Goal: Transaction & Acquisition: Book appointment/travel/reservation

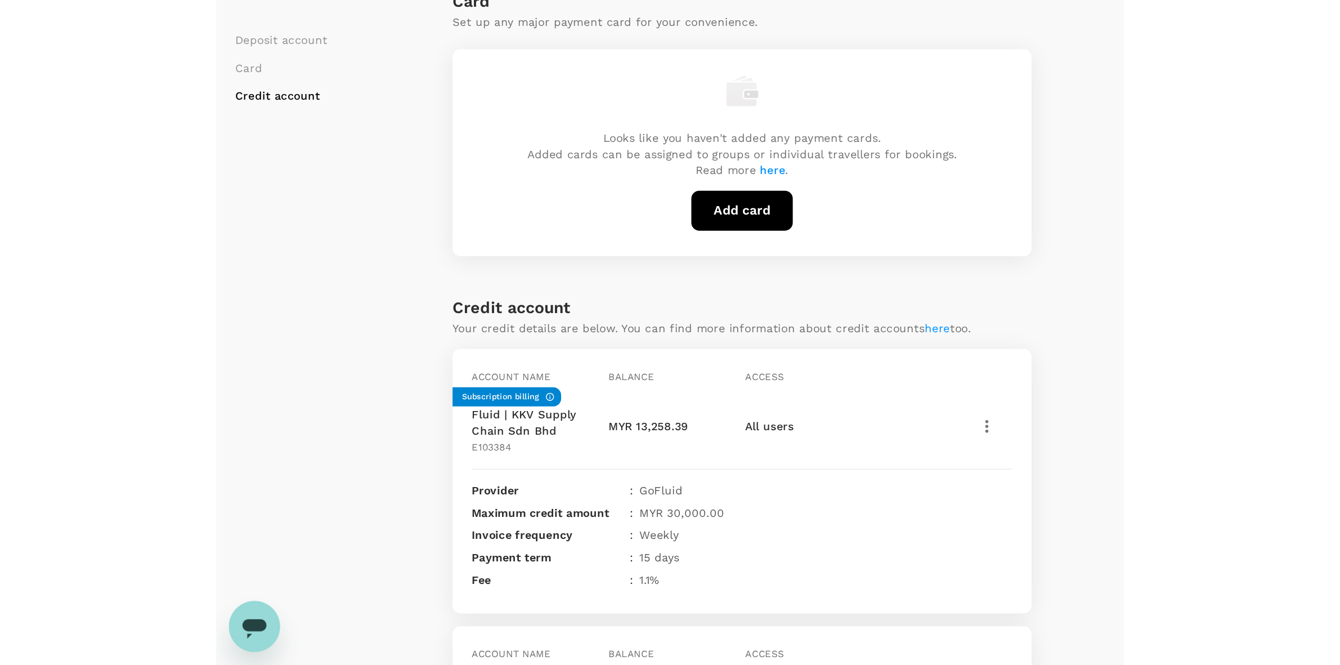
scroll to position [303, 0]
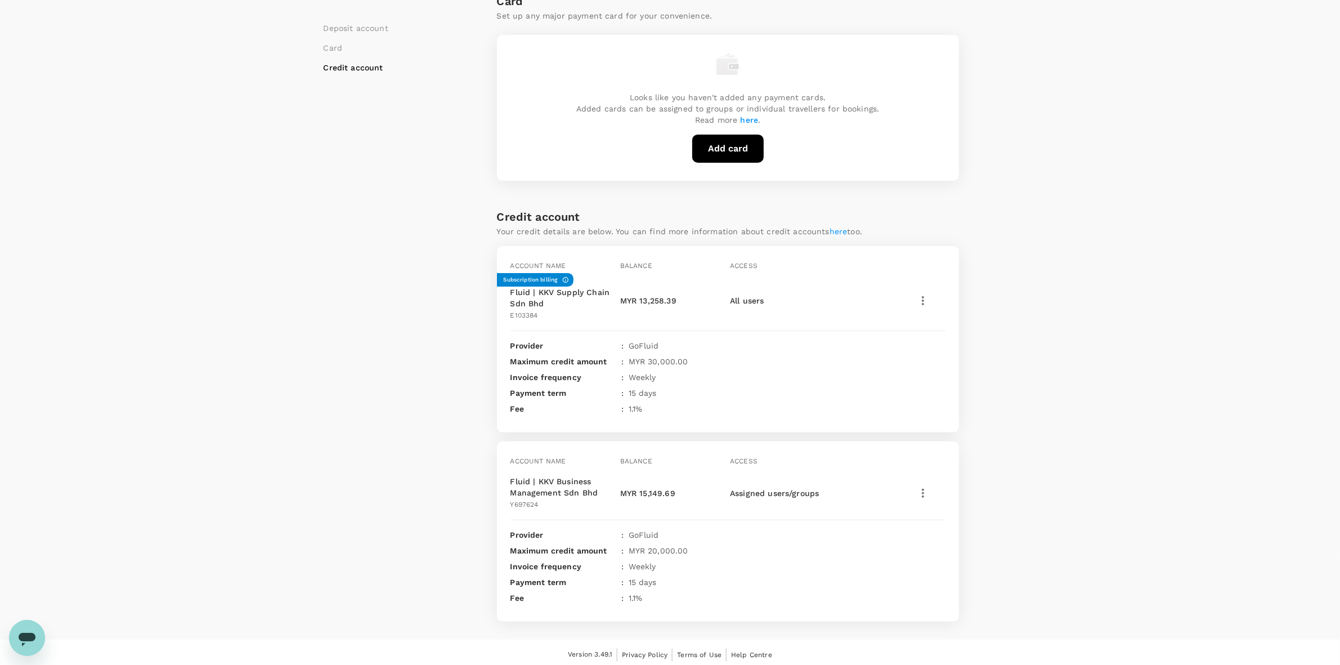
click at [639, 299] on icon "button" at bounding box center [923, 301] width 14 height 14
click at [639, 361] on span "View transactions" at bounding box center [969, 355] width 113 height 14
drag, startPoint x: 995, startPoint y: 234, endPoint x: 998, endPoint y: 391, distance: 157.0
click at [997, 235] on div "Deposit account Card Credit account Deposit account Add deposit account Total b…" at bounding box center [670, 216] width 693 height 810
drag, startPoint x: 1094, startPoint y: 440, endPoint x: 1064, endPoint y: 429, distance: 31.7
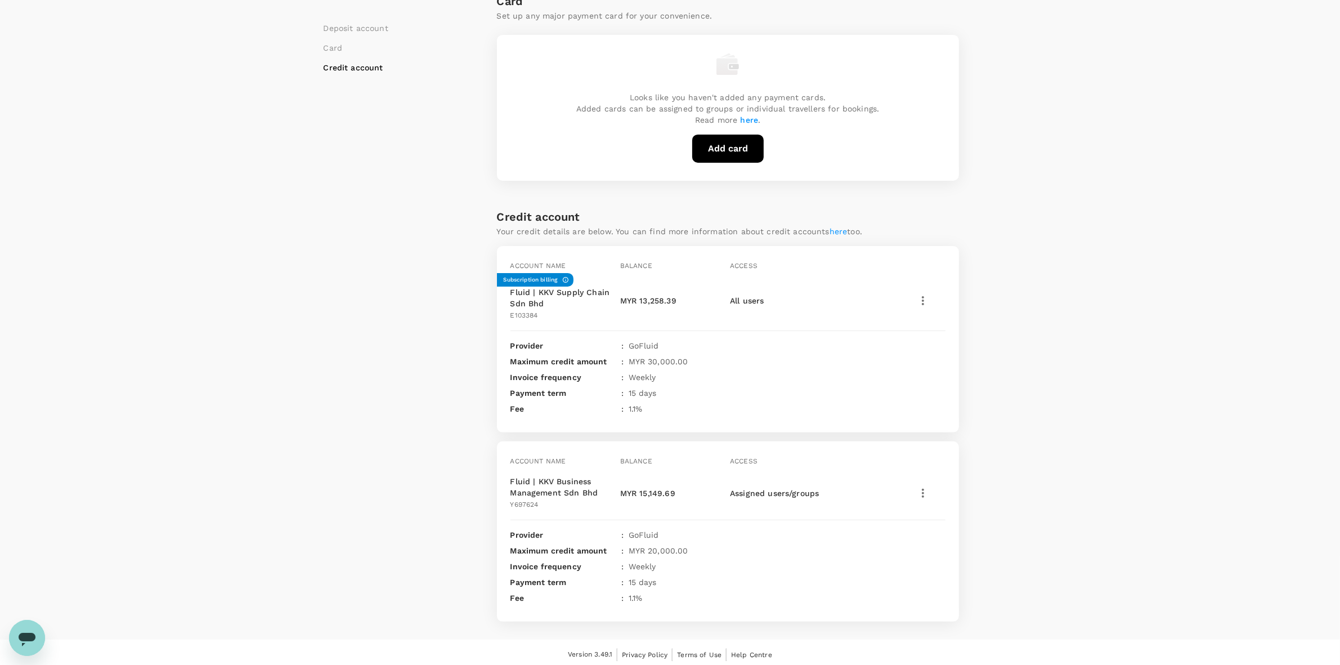
click at [1091, 438] on div "Payment methods Deposit account Card Credit account Deposit account Add deposit…" at bounding box center [670, 187] width 1340 height 903
drag, startPoint x: 1064, startPoint y: 429, endPoint x: 1058, endPoint y: 426, distance: 6.3
click at [1058, 426] on div "Payment methods Deposit account Card Credit account Deposit account Add deposit…" at bounding box center [670, 187] width 1340 height 903
click at [1066, 422] on div "Payment methods Deposit account Card Credit account Deposit account Add deposit…" at bounding box center [670, 187] width 1340 height 903
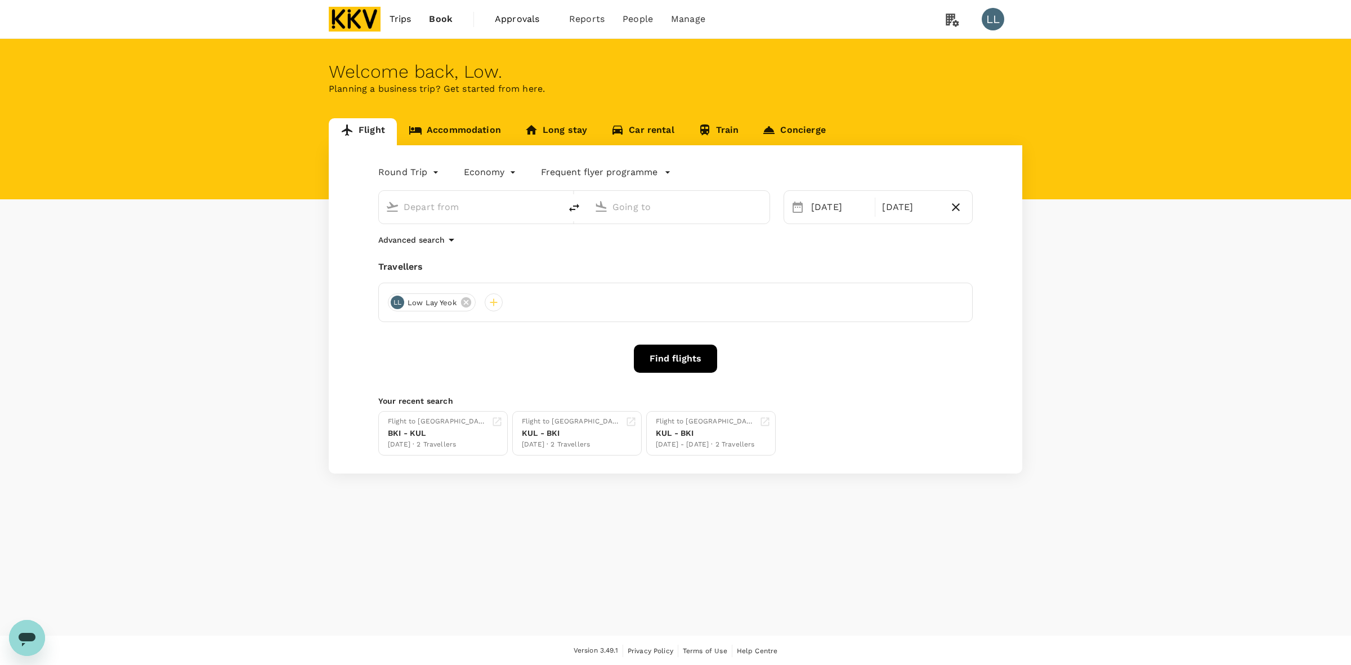
type input "[PERSON_NAME] (JHB)"
type input "Kuala Lumpur Intl (KUL)"
click at [760, 620] on div "Welcome back , Low . Planning a business trip? Get started from here. Flight Ac…" at bounding box center [675, 337] width 1351 height 597
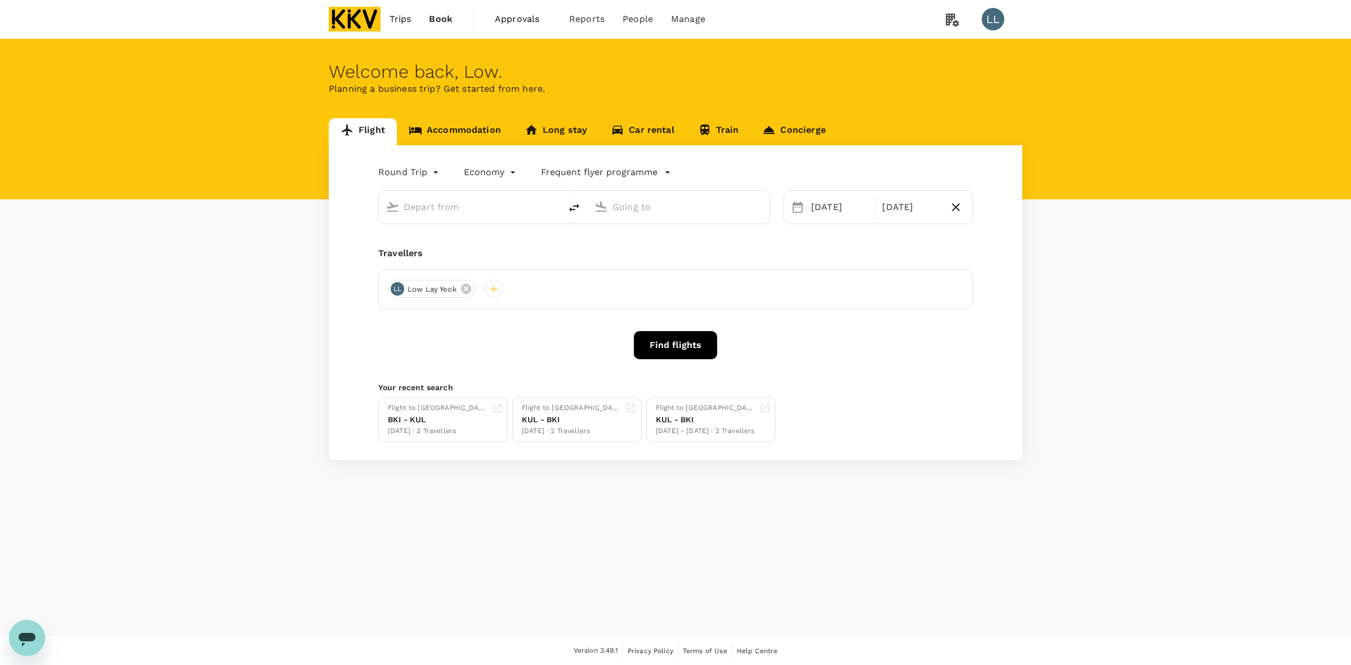
type input "Sultan Ismail Intl (JHB)"
type input "Kuala Lumpur Intl (KUL)"
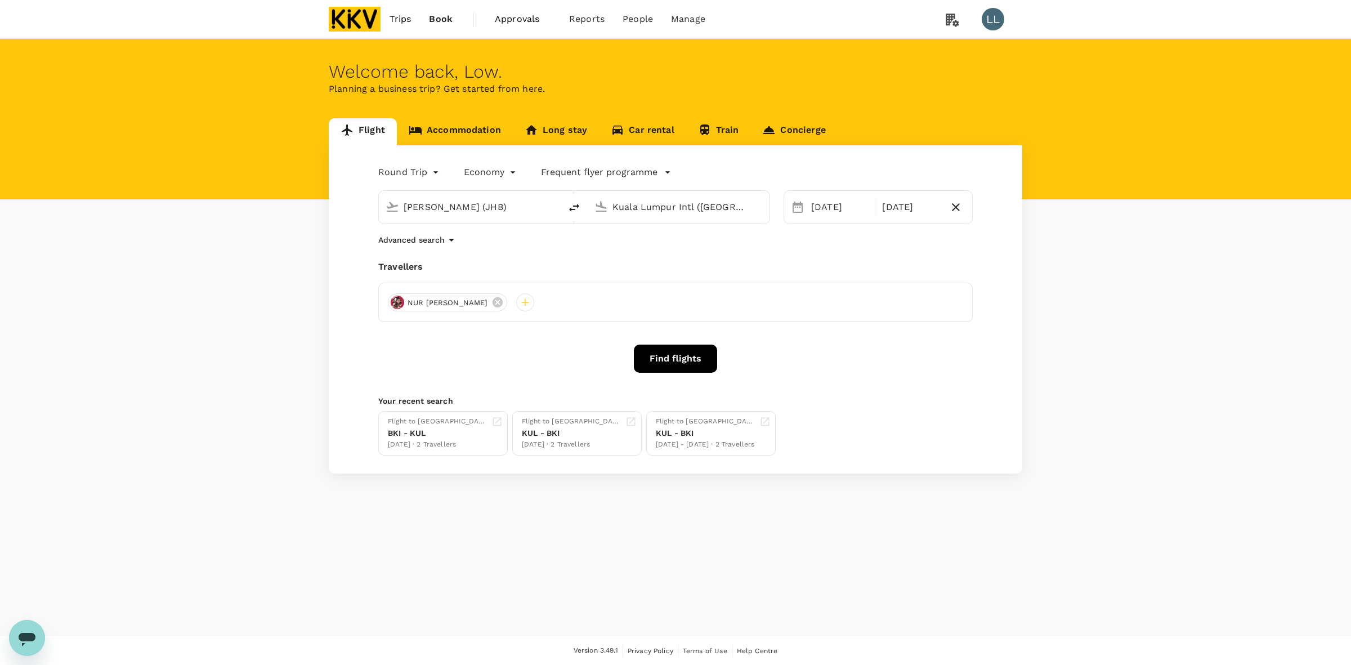
click at [629, 259] on div "Round Trip roundtrip Economy economy Frequent flyer programme Sultan Ismail Int…" at bounding box center [675, 309] width 693 height 328
click at [447, 128] on link "Accommodation" at bounding box center [455, 131] width 116 height 27
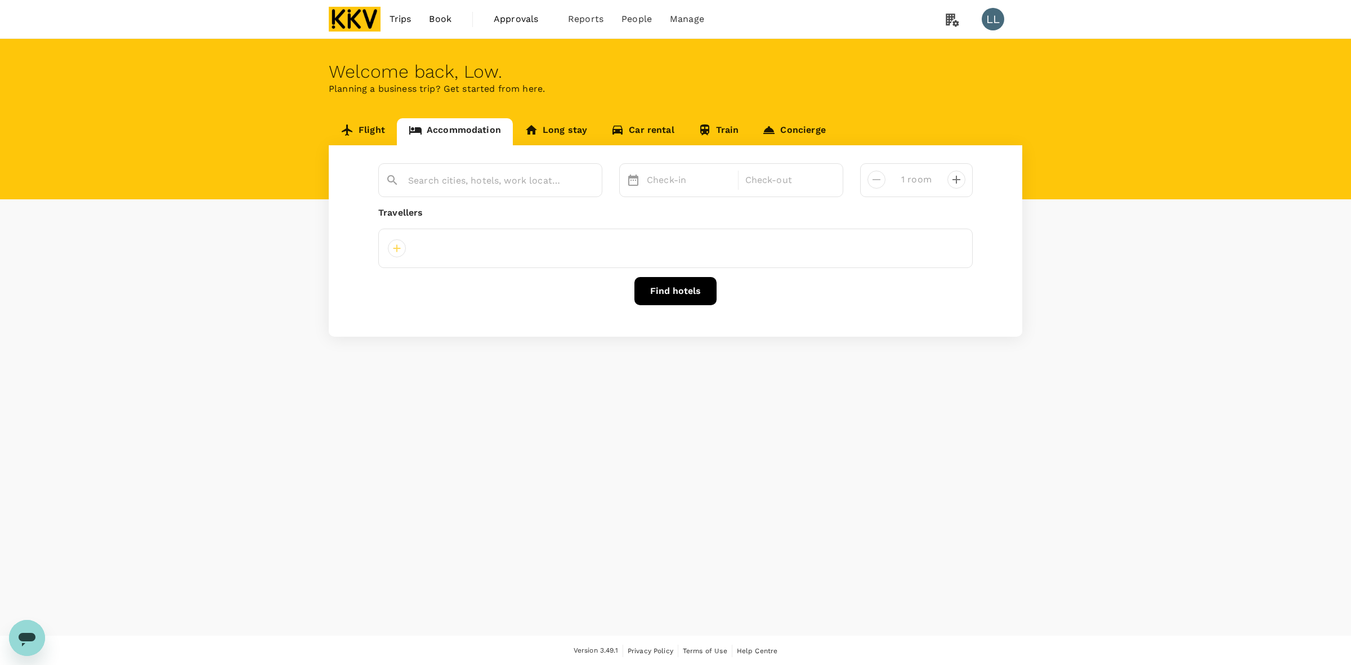
type input "Cititel Mid Valley"
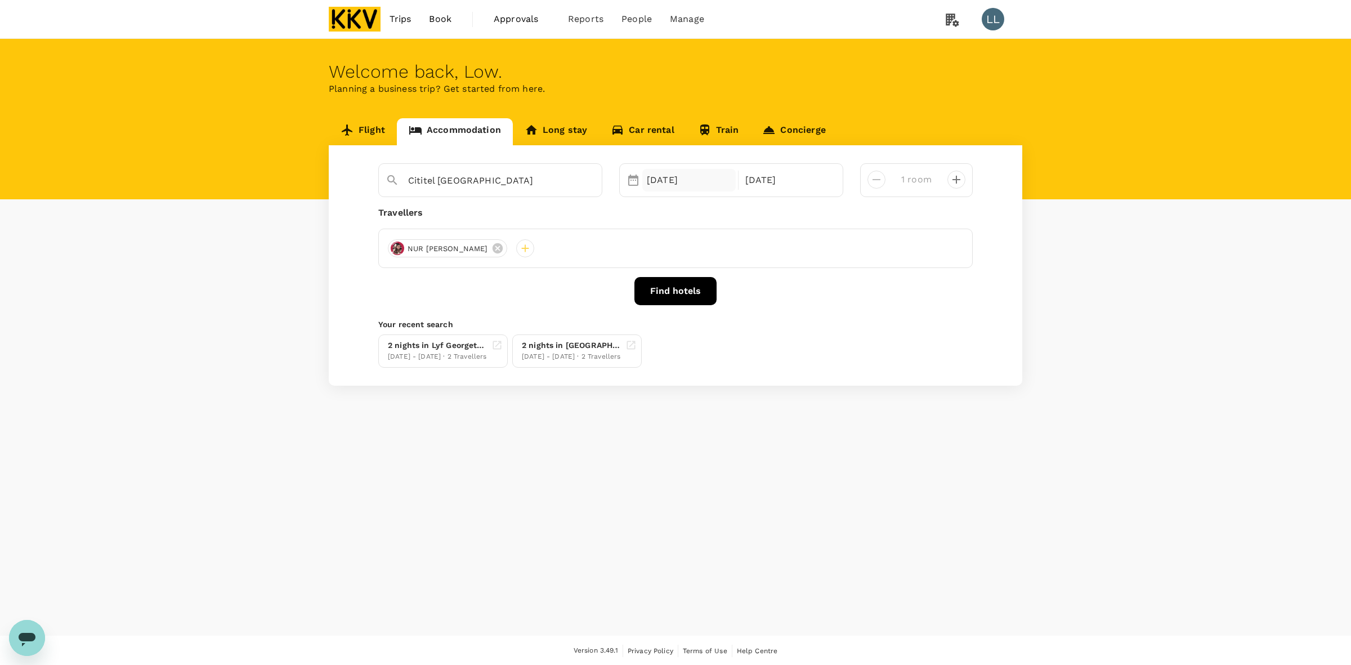
click at [666, 183] on div "20 Aug" at bounding box center [688, 180] width 93 height 23
click at [704, 318] on div "20" at bounding box center [706, 320] width 21 height 21
click at [766, 177] on div "23 Aug" at bounding box center [787, 180] width 93 height 23
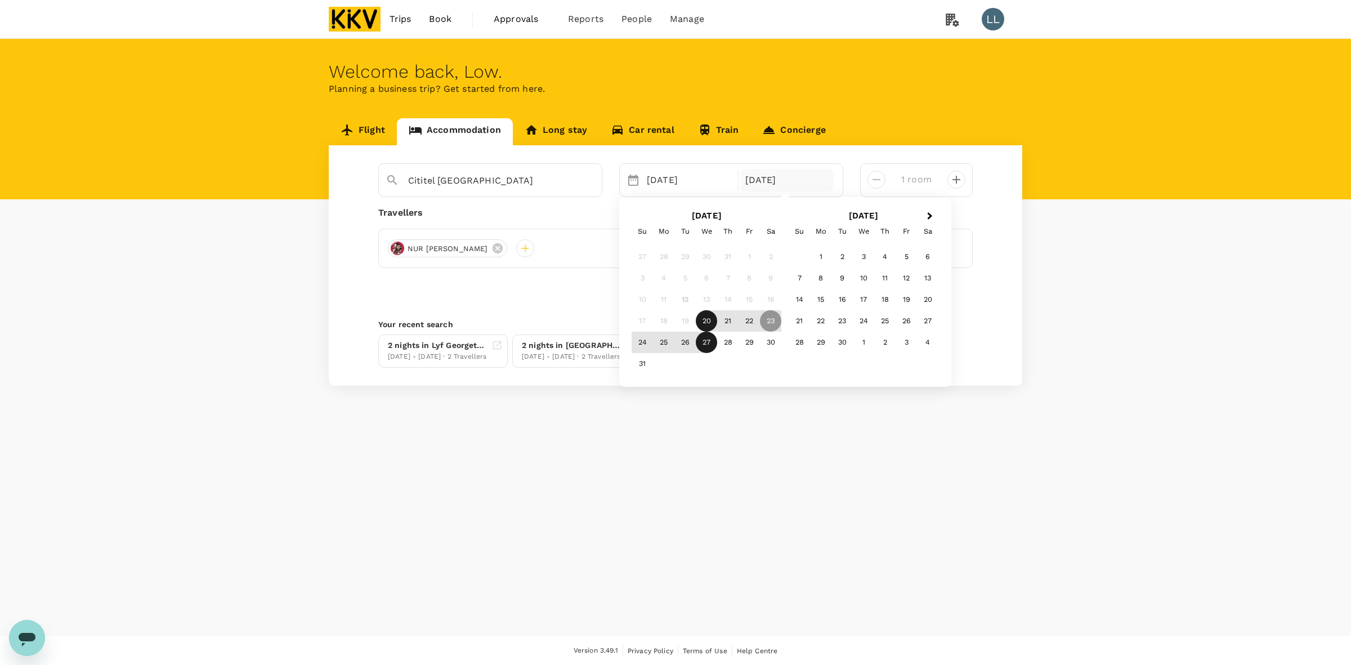
click at [707, 340] on div "27" at bounding box center [706, 341] width 21 height 21
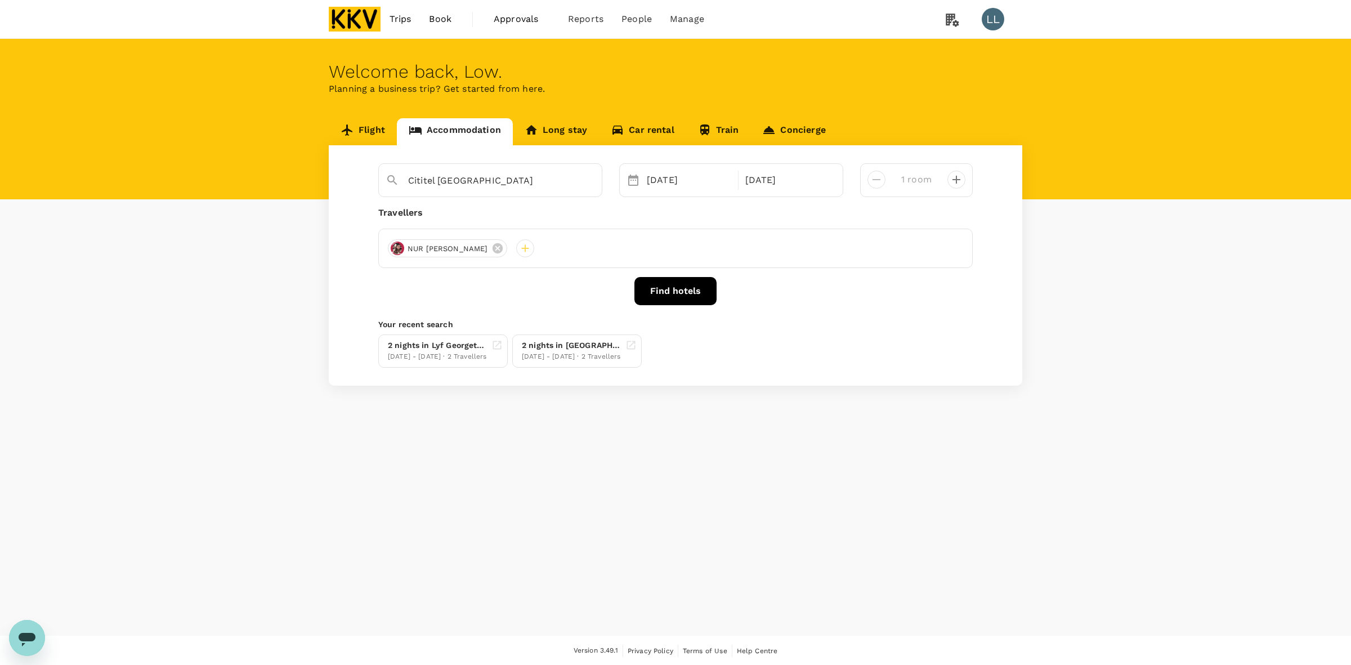
drag, startPoint x: 725, startPoint y: 456, endPoint x: 783, endPoint y: 403, distance: 78.9
click at [731, 456] on div "Welcome back , Low . Planning a business trip? Get started from here. Flight Ac…" at bounding box center [675, 337] width 1351 height 597
click at [518, 183] on input "Cititel Mid Valley" at bounding box center [485, 180] width 155 height 17
click at [588, 182] on icon "Clear" at bounding box center [587, 181] width 7 height 7
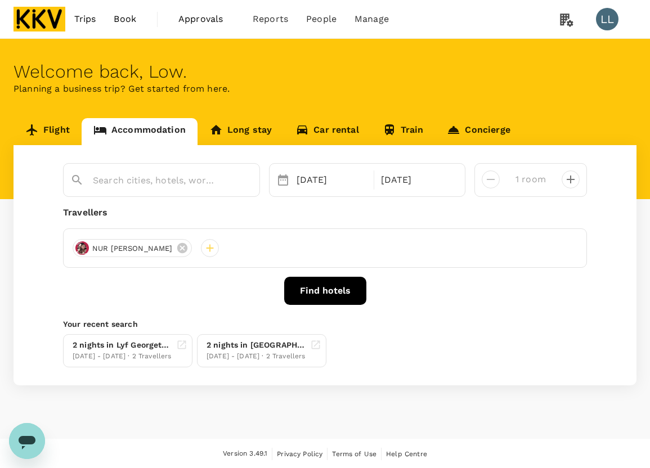
click at [216, 218] on div "Travellers" at bounding box center [325, 213] width 524 height 14
click at [124, 186] on input "text" at bounding box center [157, 180] width 128 height 17
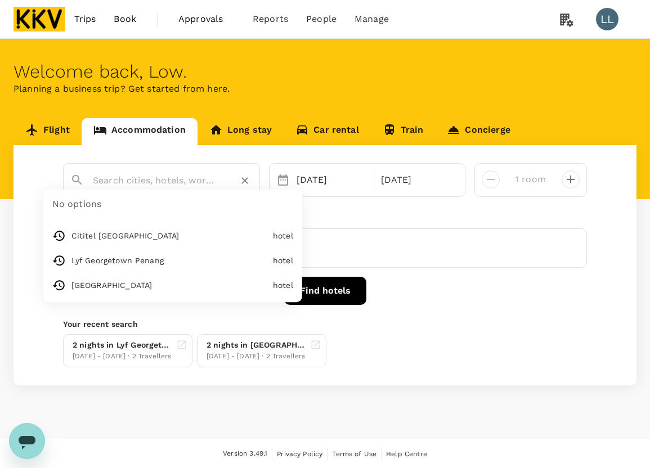
paste input "Fairfield by Marriott Chow Kit Kuala Lumpur"
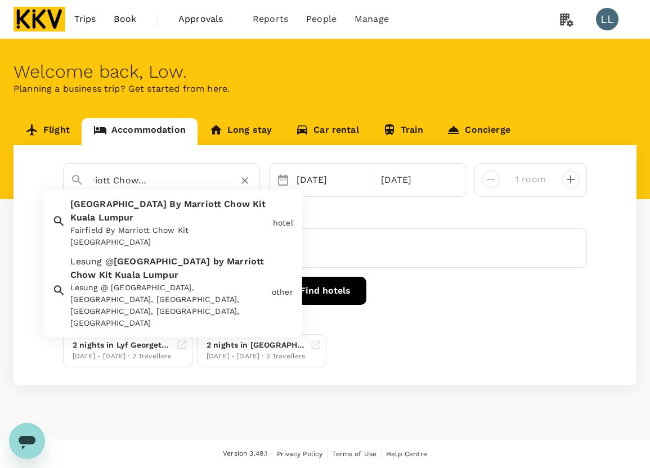
click at [181, 209] on span at bounding box center [182, 204] width 3 height 11
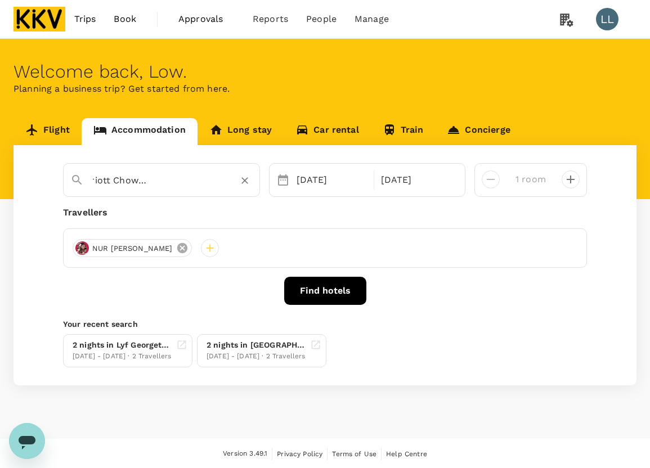
type input "Fairfield By Marriott Chow Kit Kuala Lumpur"
click at [187, 248] on icon at bounding box center [182, 248] width 10 height 10
click at [77, 246] on div at bounding box center [82, 248] width 18 height 18
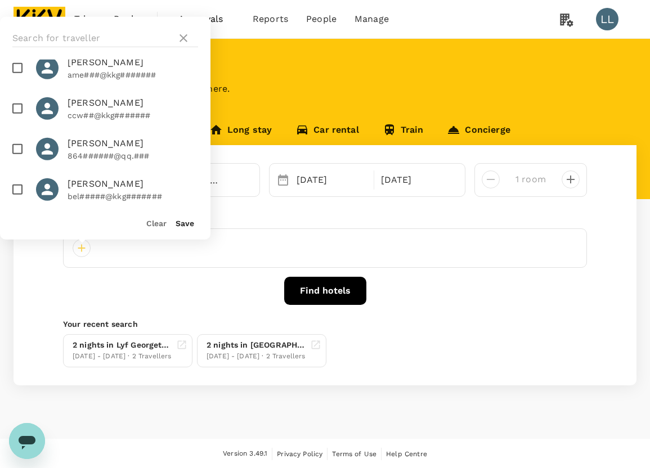
scroll to position [727, 0]
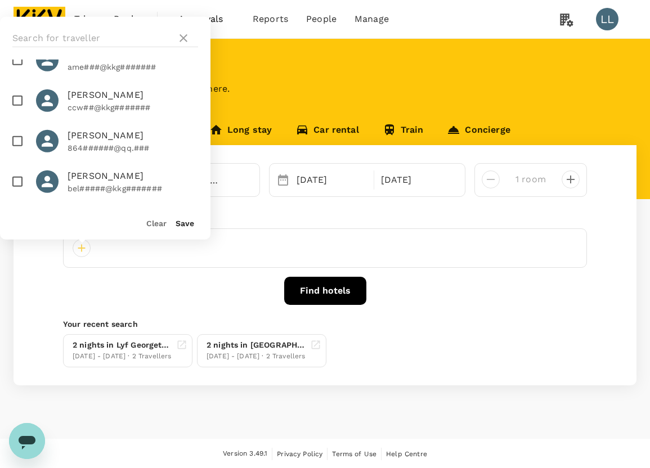
click at [15, 142] on input "checkbox" at bounding box center [18, 141] width 24 height 24
checkbox input "true"
click at [180, 222] on button "Save" at bounding box center [185, 223] width 19 height 9
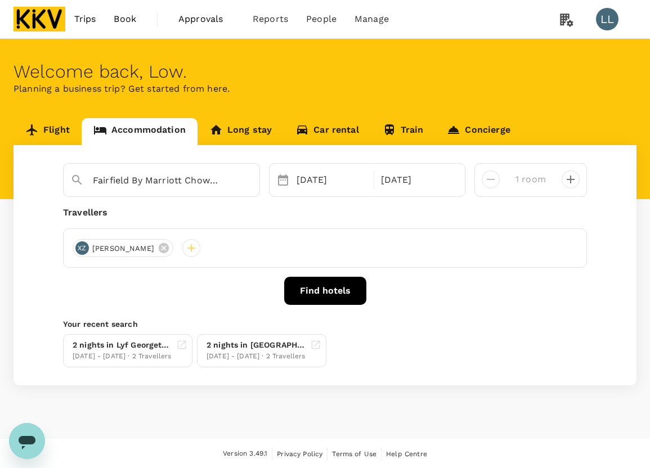
click at [336, 285] on button "Find hotels" at bounding box center [325, 291] width 82 height 28
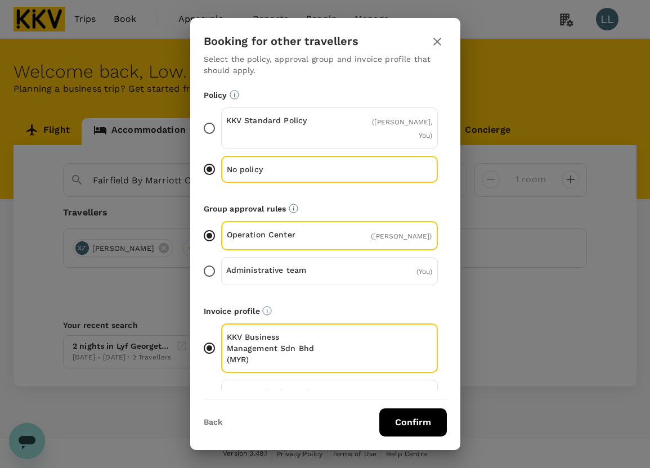
click at [332, 380] on div "KKV Supply Chain Sdn Bhd (MYR)" at bounding box center [329, 398] width 217 height 37
click at [221, 387] on input "KKV Supply Chain Sdn Bhd (MYR)" at bounding box center [210, 399] width 24 height 24
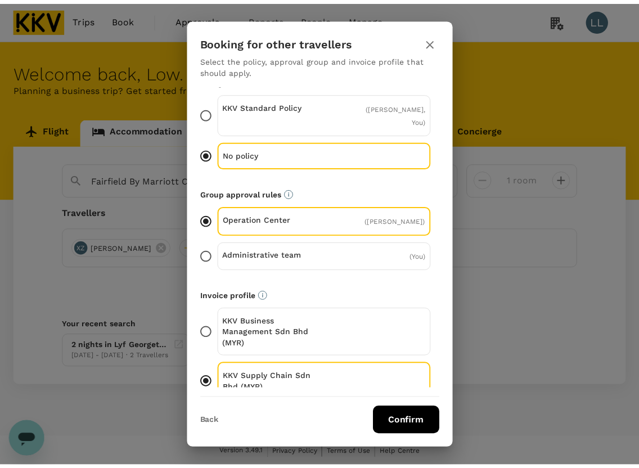
scroll to position [17, 0]
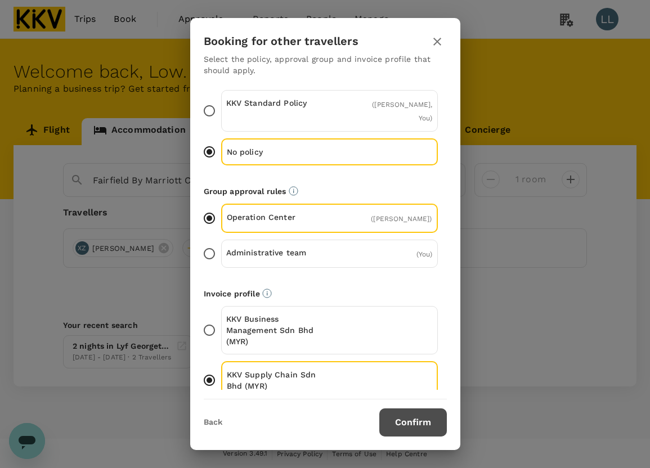
click at [406, 410] on button "Confirm" at bounding box center [413, 423] width 68 height 28
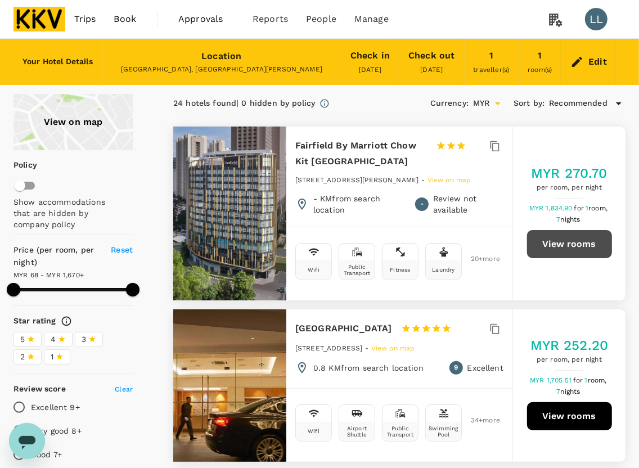
click at [580, 250] on button "View rooms" at bounding box center [569, 244] width 85 height 28
type input "1668.99"
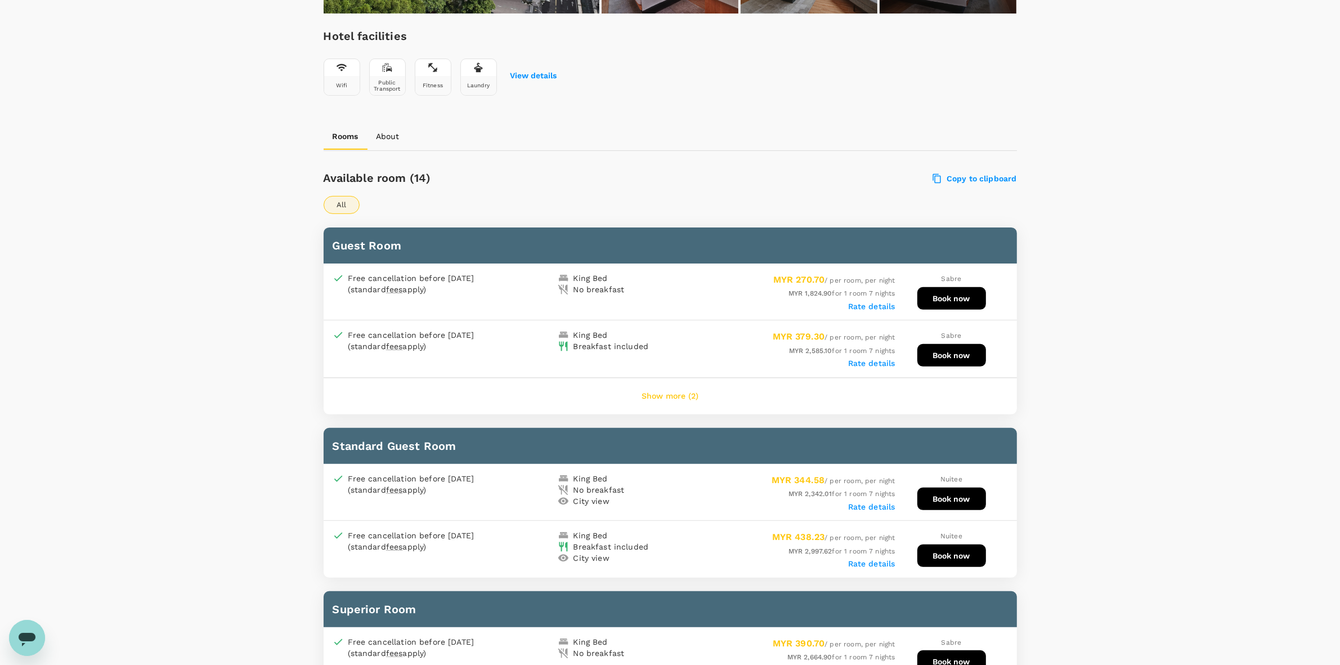
scroll to position [422, 0]
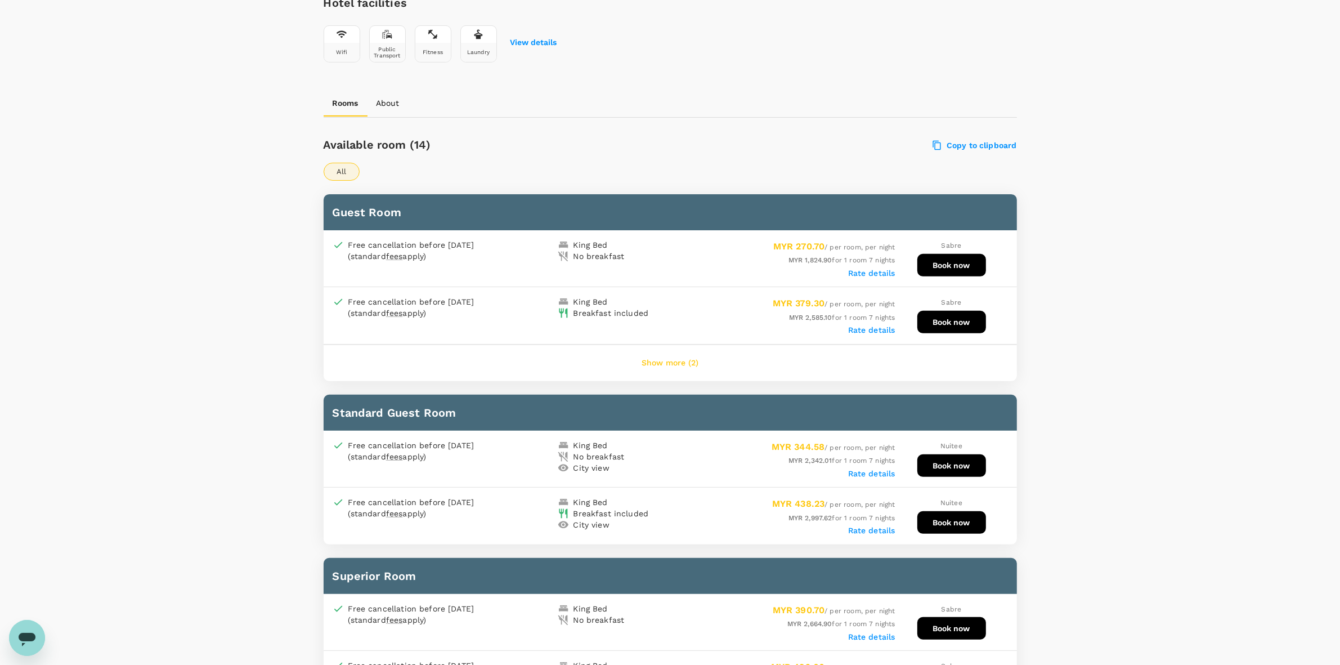
click at [649, 361] on button "Show more (2)" at bounding box center [670, 362] width 88 height 27
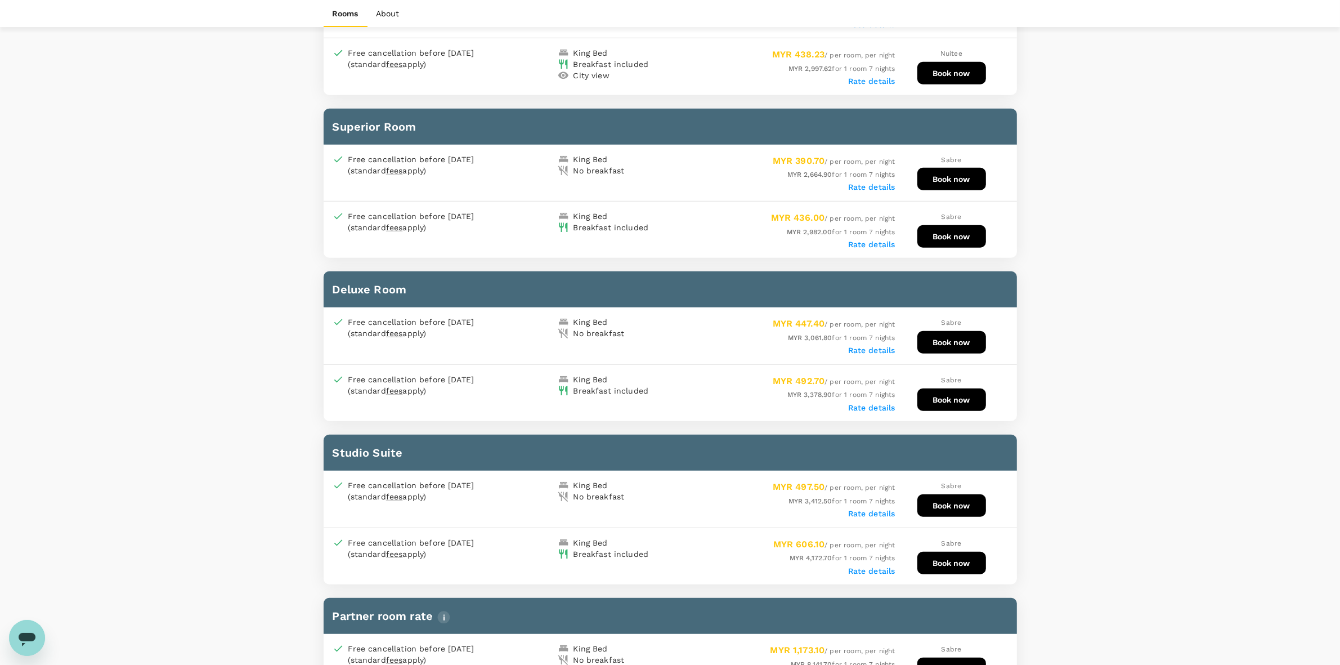
click at [649, 353] on div "Your Hotel Details Check in 20 Aug 2025 Check out 27 Aug 2025 1 traveller(s) 1 …" at bounding box center [670, 144] width 1340 height 2180
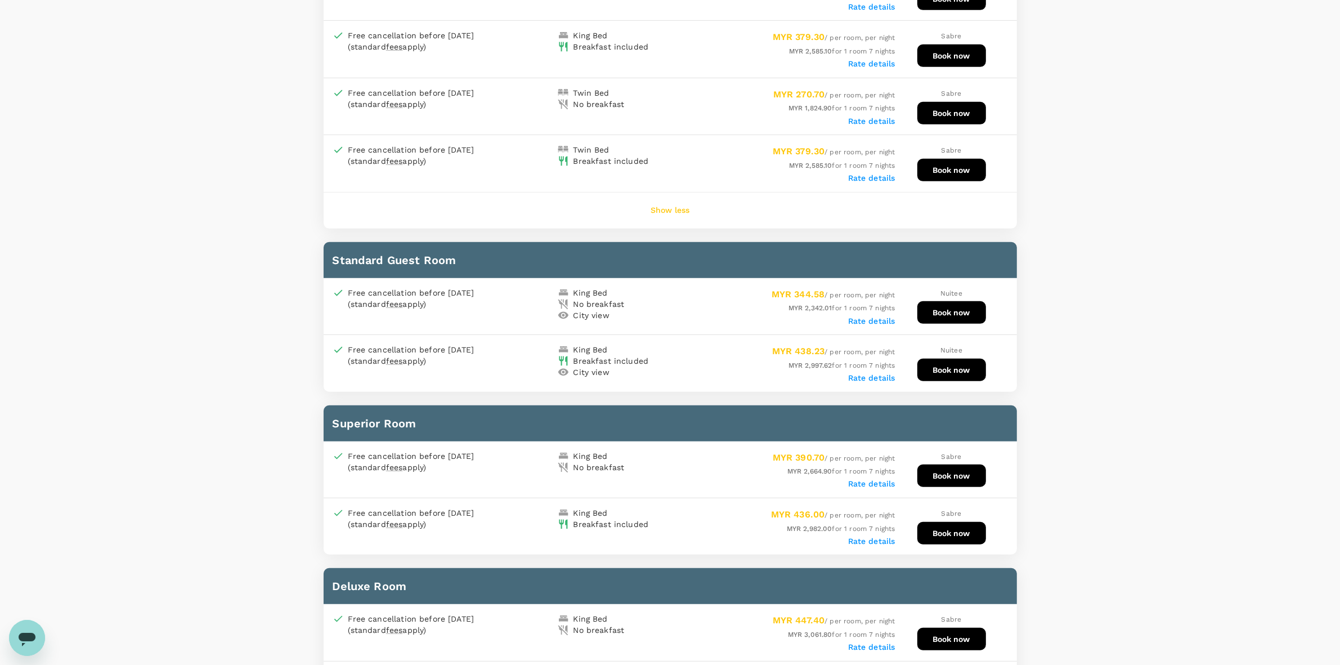
scroll to position [492, 0]
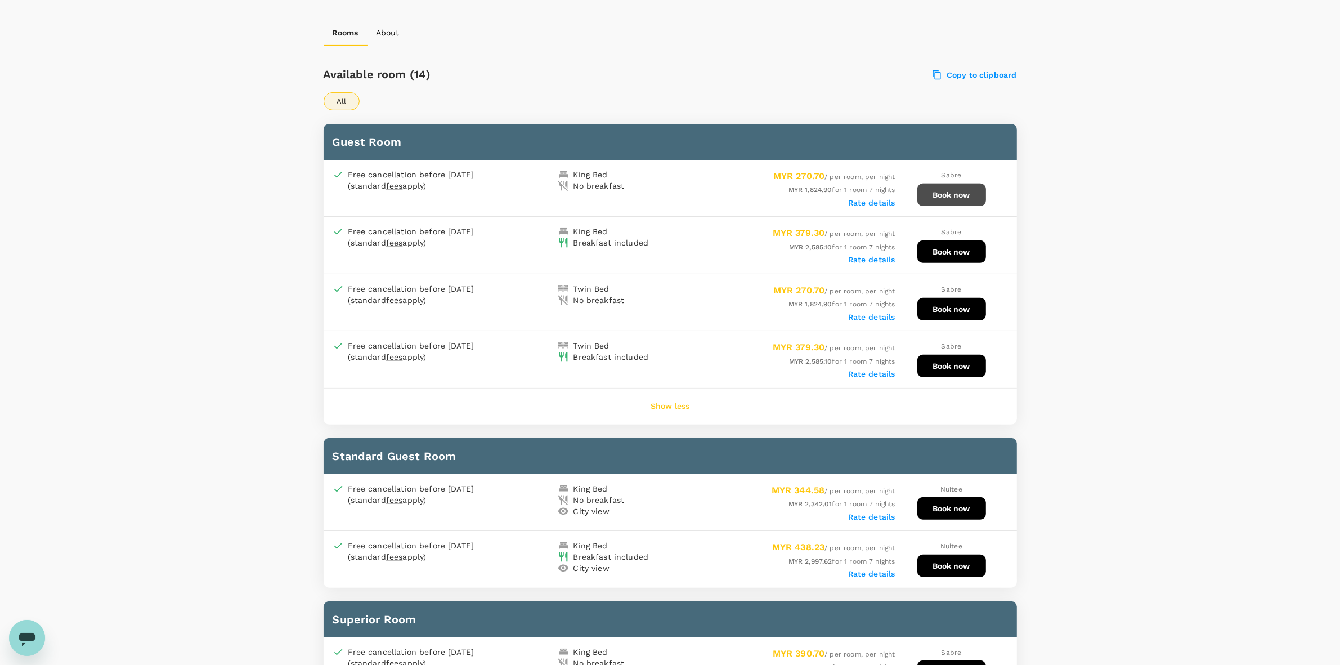
click at [649, 193] on button "Book now" at bounding box center [951, 194] width 69 height 23
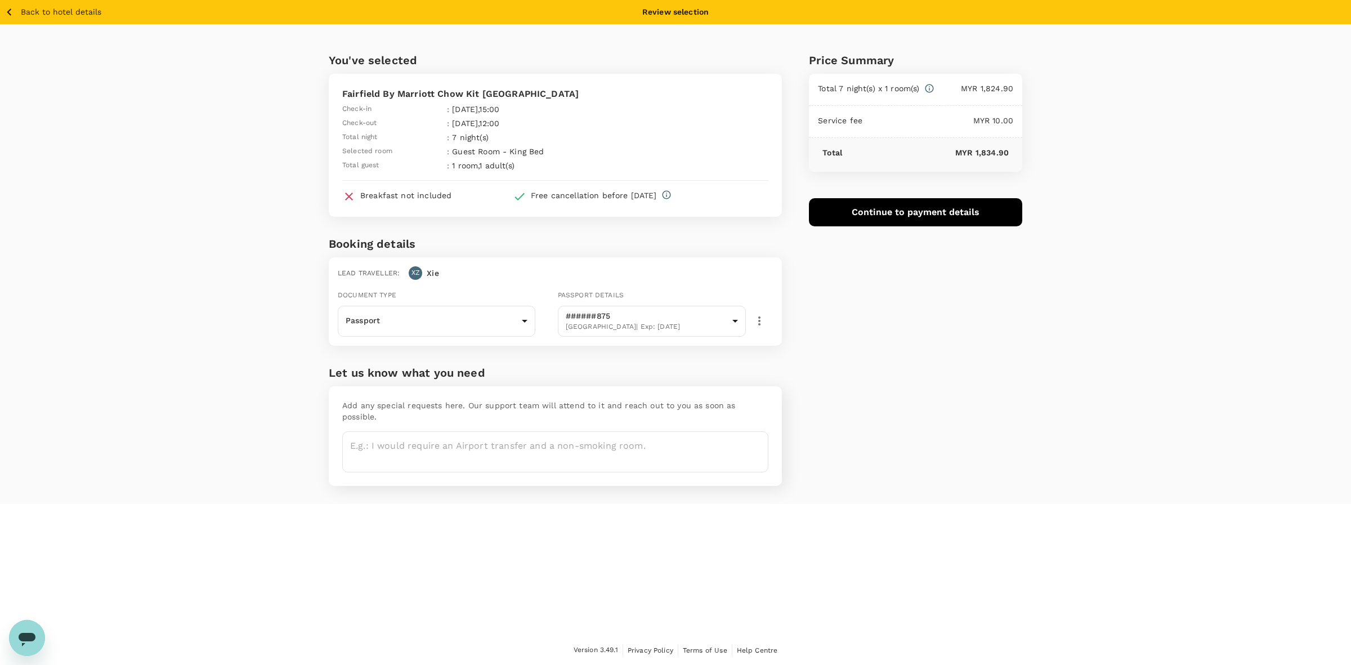
click at [649, 442] on div "Price Summary Total 7 night(s) x 1 room(s) MYR 1,824.90 Service fee MYR 10.00 T…" at bounding box center [902, 263] width 240 height 479
click at [649, 274] on div "Price Summary Total 7 night(s) x 1 room(s) MYR 1,824.90 Service fee MYR 10.00 T…" at bounding box center [902, 263] width 240 height 479
click at [649, 339] on div "Price Summary Total 7 night(s) x 1 room(s) MYR 1,824.90 Service fee MYR 10.00 T…" at bounding box center [902, 263] width 240 height 479
click at [454, 318] on body "Back to hotel details Review selection You've selected Fairfield By Marriott Ch…" at bounding box center [675, 332] width 1351 height 665
click at [433, 353] on li "Passport" at bounding box center [437, 352] width 198 height 18
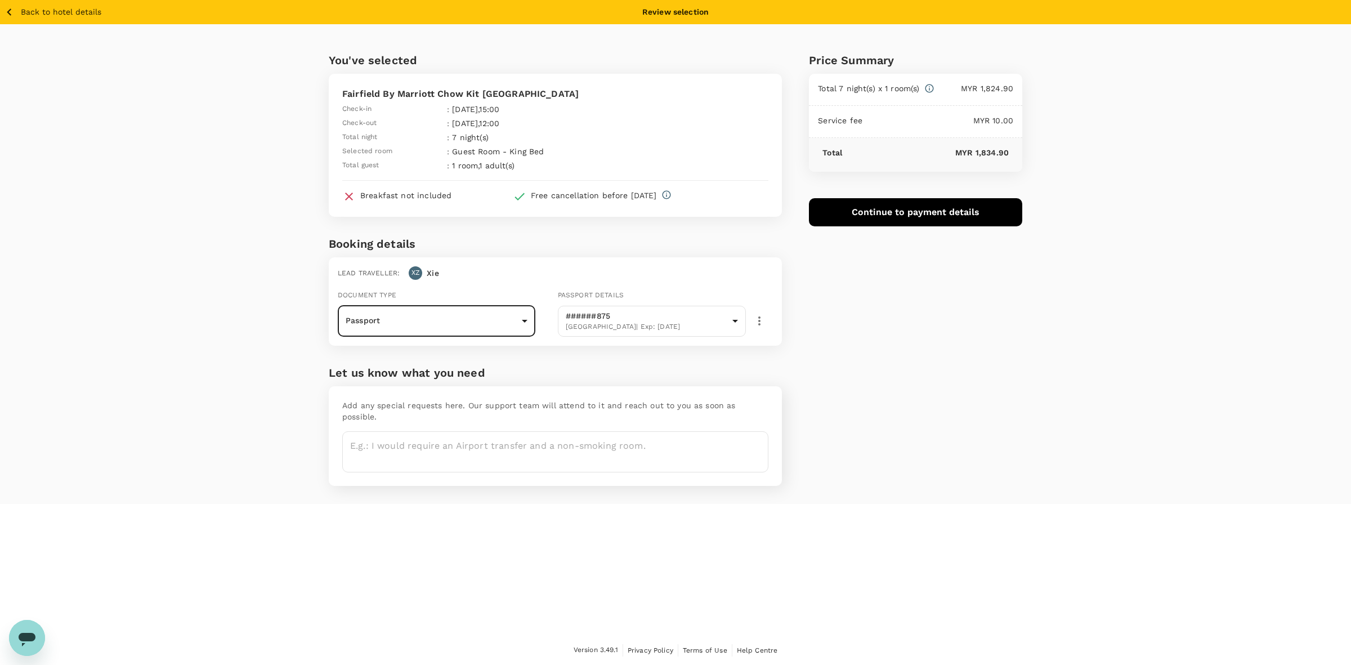
click at [649, 355] on div "Price Summary Total 7 night(s) x 1 room(s) MYR 1,824.90 Service fee MYR 10.00 T…" at bounding box center [902, 263] width 240 height 479
click at [649, 342] on div "Price Summary Total 7 night(s) x 1 room(s) MYR 1,824.90 Service fee MYR 10.00 T…" at bounding box center [902, 263] width 240 height 479
click at [649, 209] on button "Continue to payment details" at bounding box center [915, 212] width 213 height 28
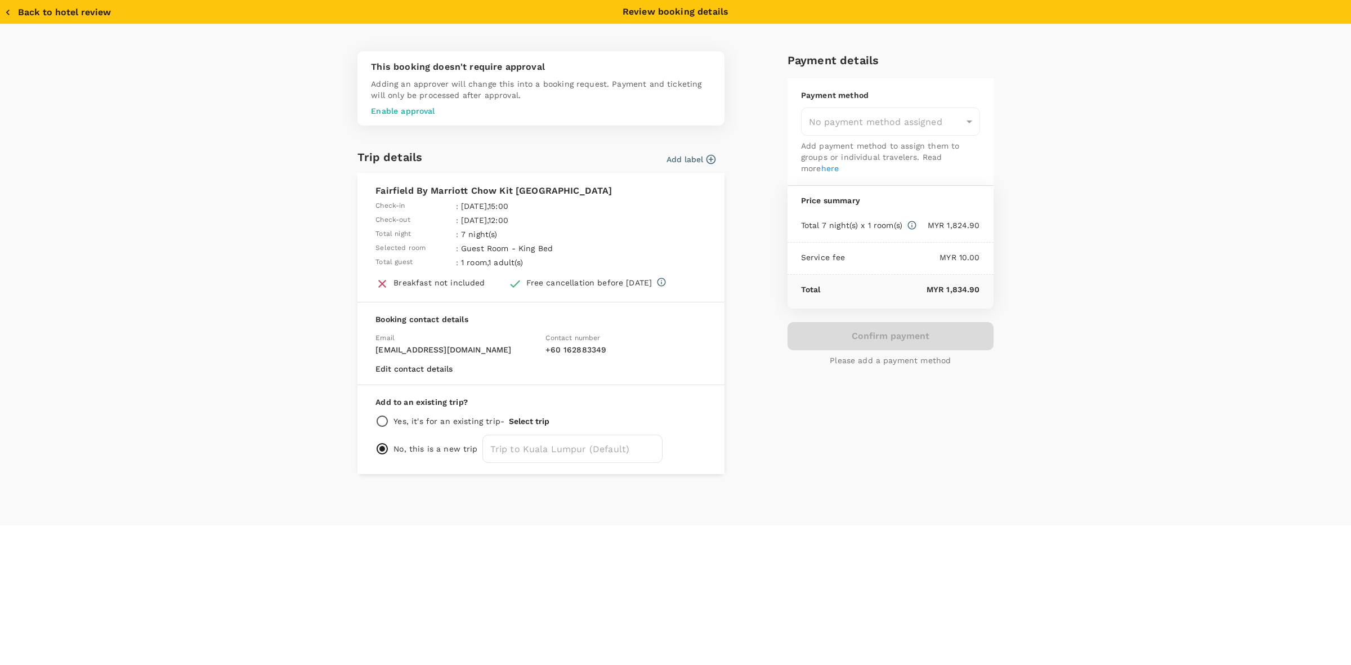
type input "9e510fc4-1fa6-4d7b-ad18-59a5d7afb8c4"
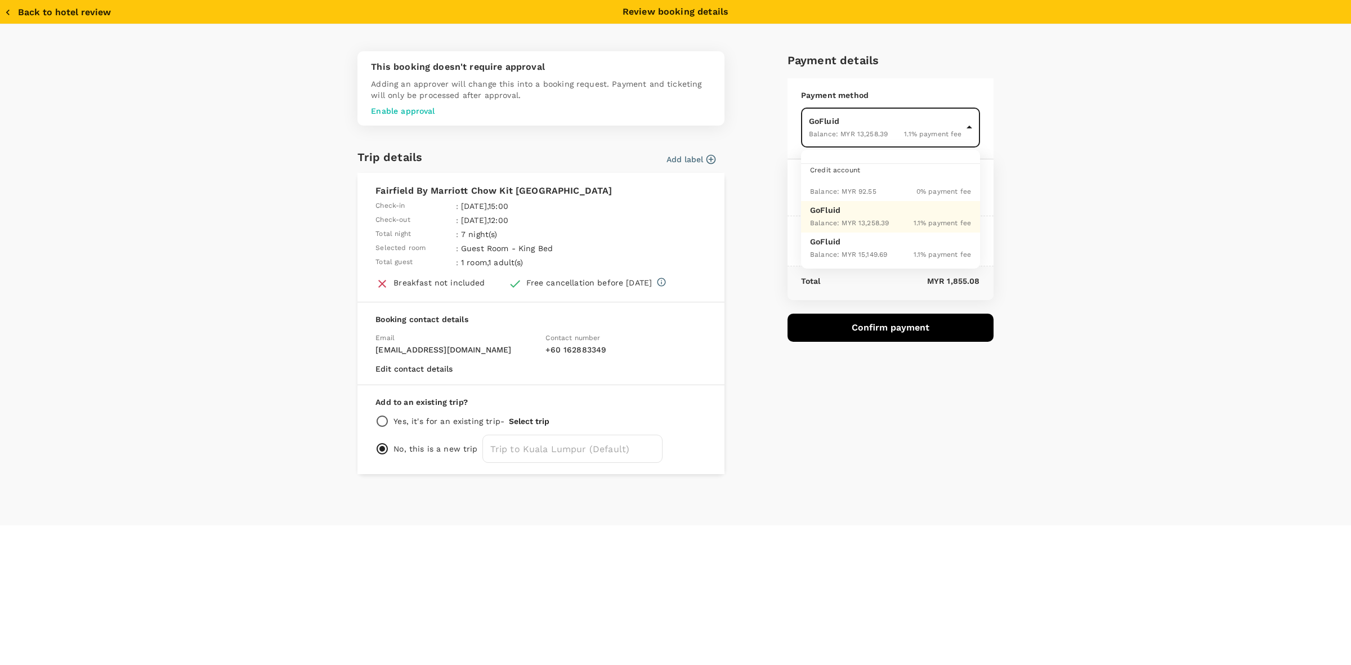
click at [649, 128] on body "Back to hotel details Review selection You've selected Fairfield By Marriott Ch…" at bounding box center [675, 332] width 1351 height 665
click at [649, 216] on div "Balance : MYR 13,258.39" at bounding box center [849, 223] width 79 height 14
click at [649, 190] on div "This booking doesn't require approval Adding an approver will change this into …" at bounding box center [675, 274] width 1351 height 501
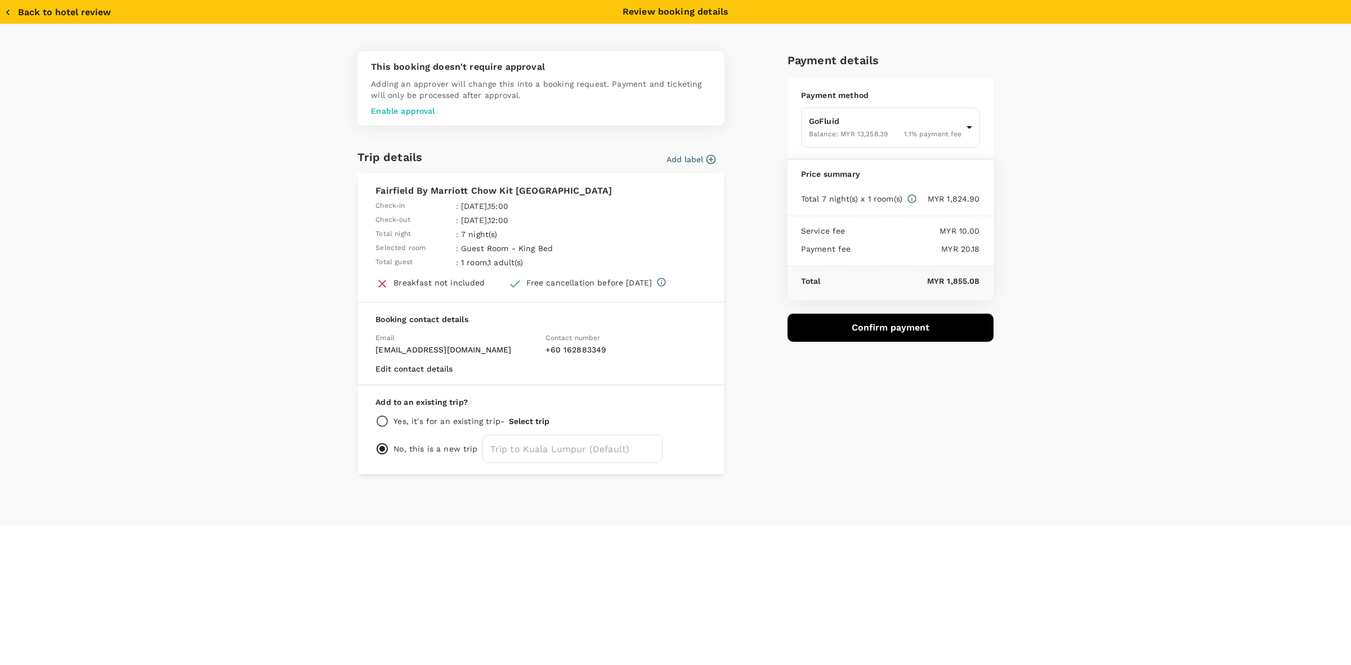
click at [649, 249] on div "This booking doesn't require approval Adding an approver will change this into …" at bounding box center [675, 274] width 1351 height 501
click at [649, 251] on div "This booking doesn't require approval Adding an approver will change this into …" at bounding box center [675, 274] width 1351 height 501
click at [649, 428] on div "Payment details Payment method GoFluid Balance : MYR 13,258.39 1.1 % payment fe…" at bounding box center [885, 258] width 215 height 432
click at [649, 325] on button "Confirm payment" at bounding box center [890, 327] width 206 height 28
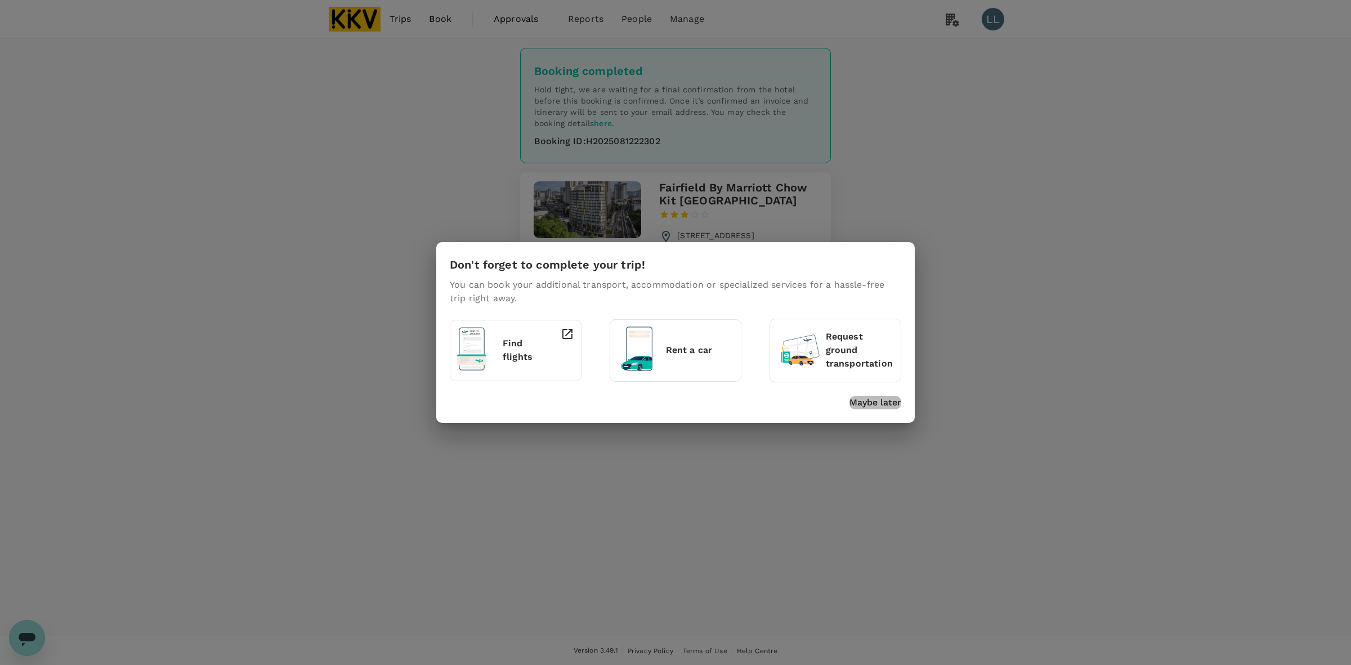
click at [875, 401] on p "Maybe later" at bounding box center [875, 403] width 52 height 14
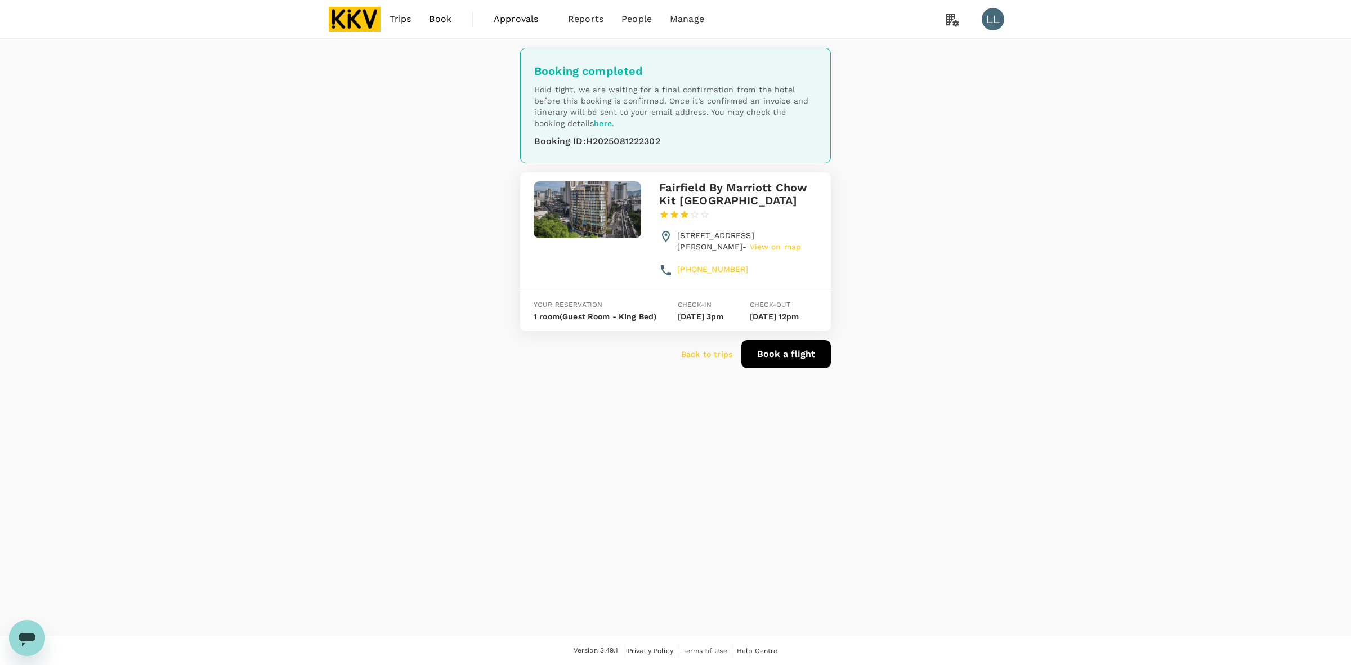
click at [1200, 307] on div "Booking completed Hold tight, we are waiting for a final confirmation from the …" at bounding box center [675, 337] width 1351 height 597
click at [1138, 350] on div "Booking completed Hold tight, we are waiting for a final confirmation from the …" at bounding box center [675, 337] width 1351 height 597
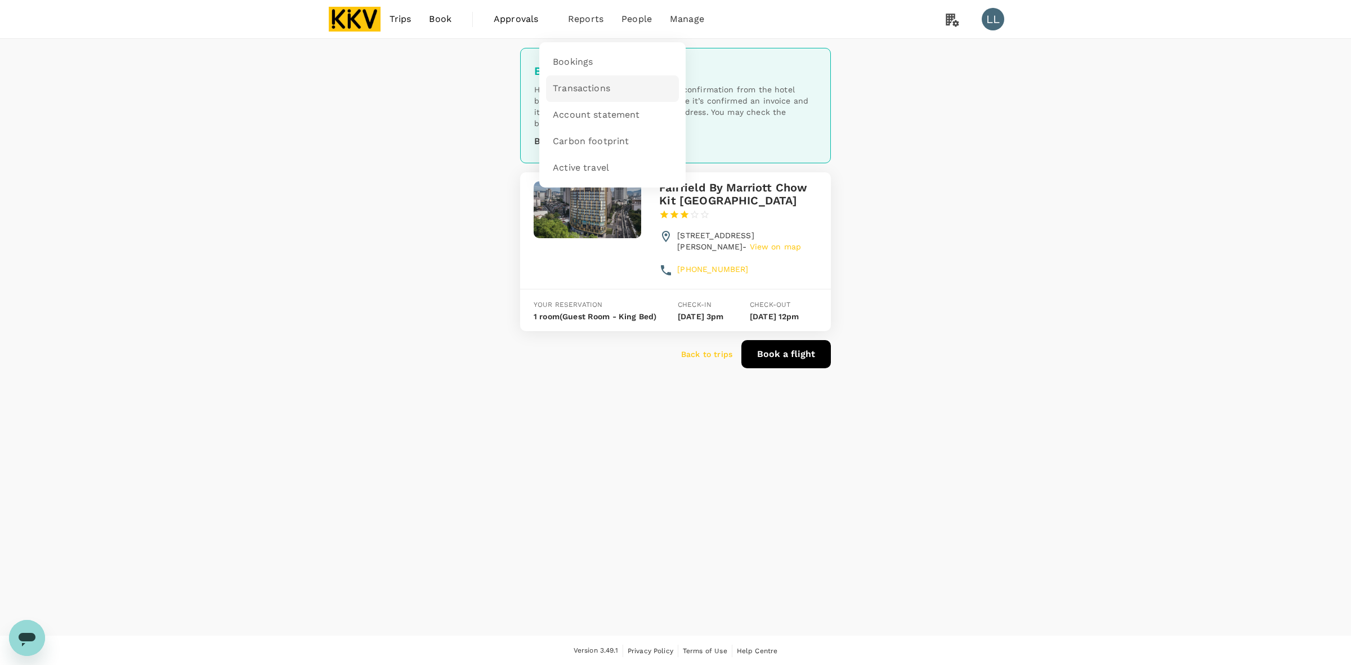
click at [581, 79] on link "Transactions" at bounding box center [612, 88] width 133 height 26
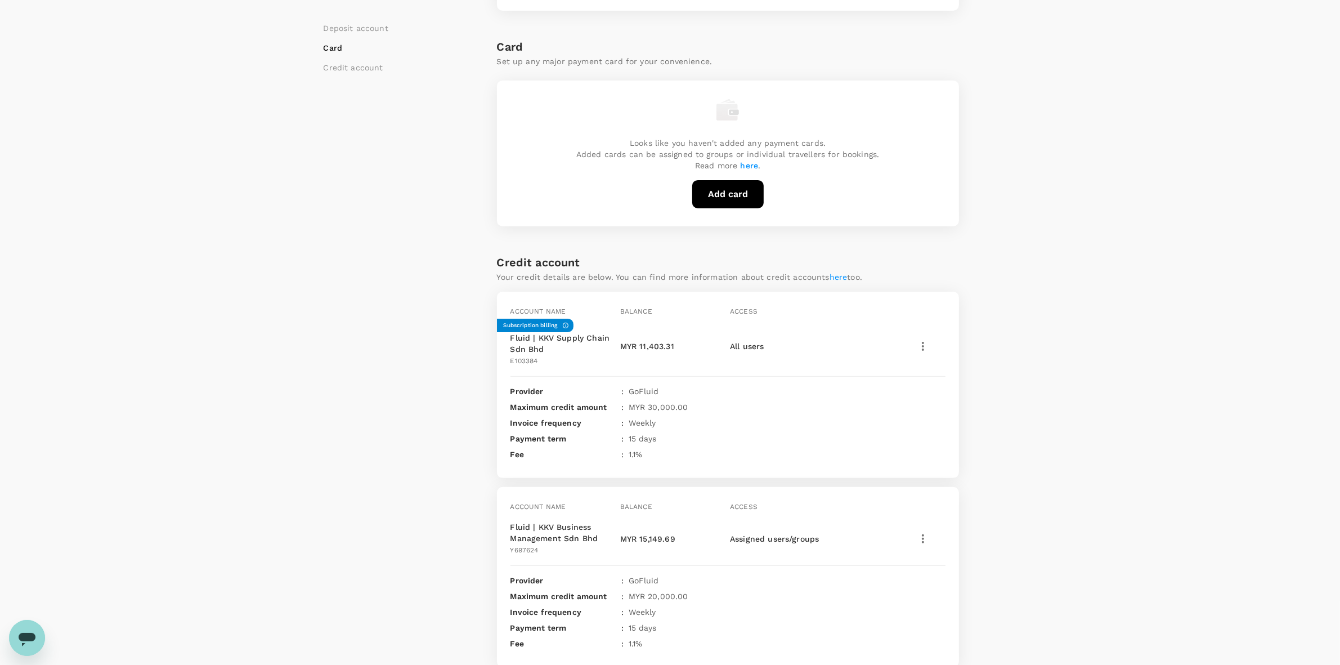
scroll to position [303, 0]
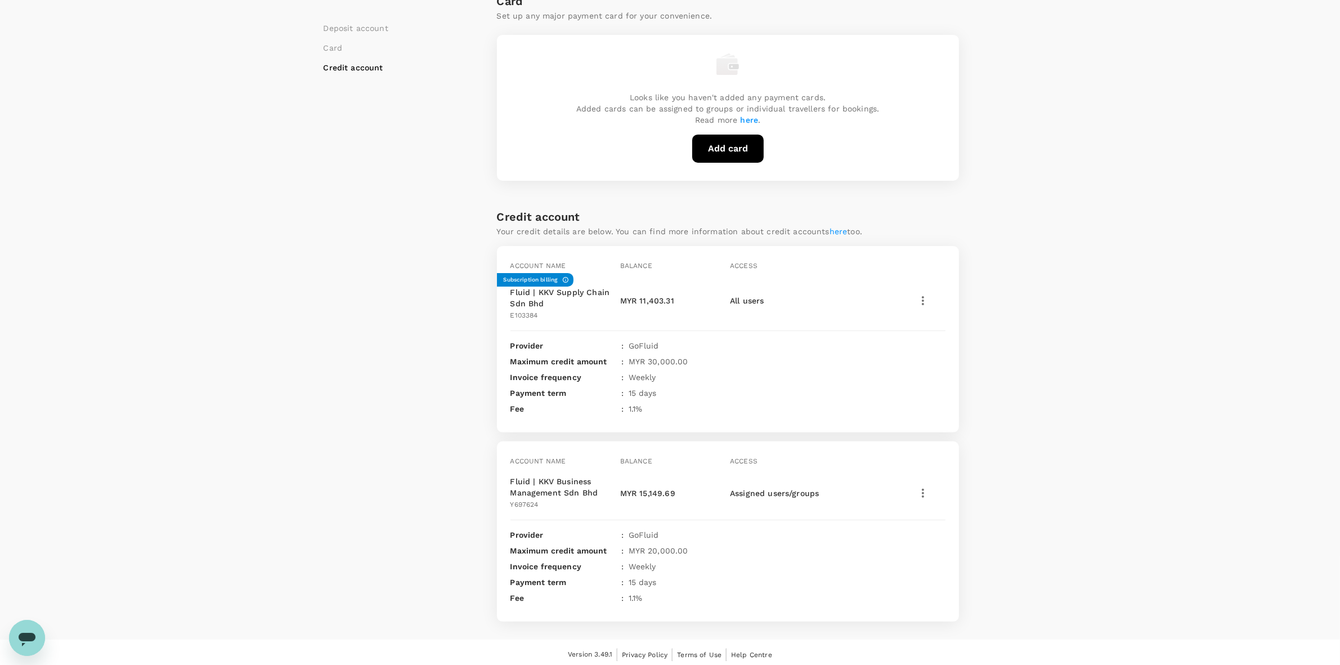
click at [1112, 292] on div "Payment methods Deposit account Card Credit account Deposit account Add deposit…" at bounding box center [670, 187] width 1340 height 903
click at [1068, 393] on div "Payment methods Deposit account Card Credit account Deposit account Add deposit…" at bounding box center [670, 187] width 1340 height 903
